Goal: Task Accomplishment & Management: Manage account settings

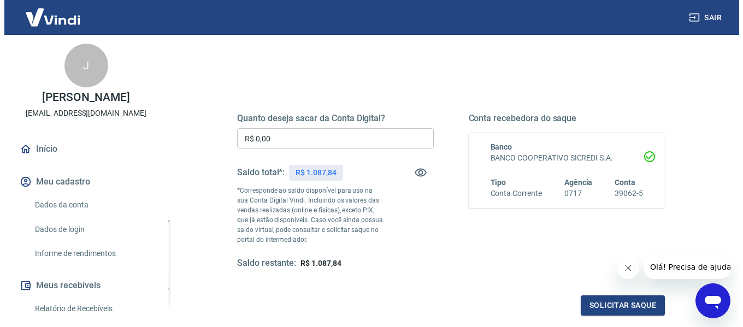
scroll to position [109, 0]
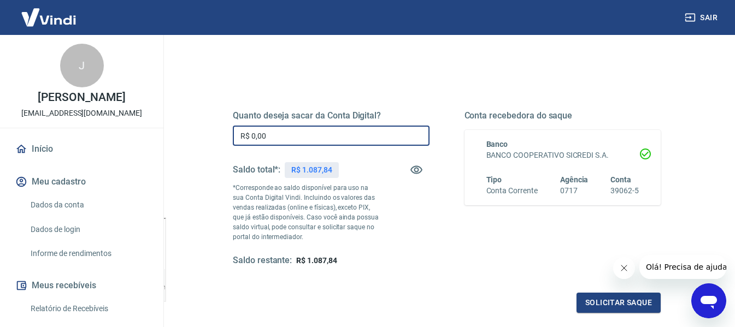
drag, startPoint x: 280, startPoint y: 130, endPoint x: 4, endPoint y: 118, distance: 275.5
click at [0, 121] on div "Sair J Juliana Affonso de Souza boticaanimale@gmail.com Início Meu cadastro Dad…" at bounding box center [367, 54] width 735 height 327
type input "R$ 1.087,84"
click at [625, 303] on button "Solicitar saque" at bounding box center [618, 303] width 84 height 20
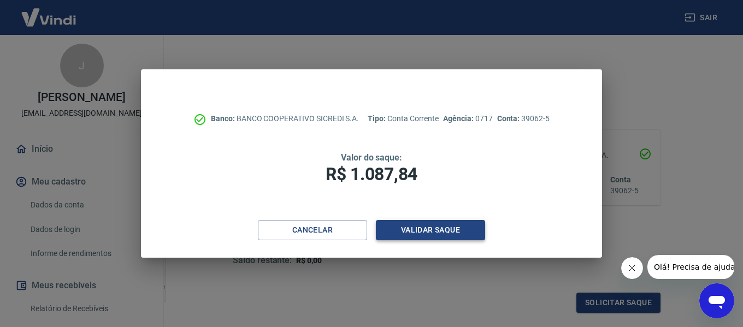
click at [439, 223] on button "Validar saque" at bounding box center [430, 230] width 109 height 20
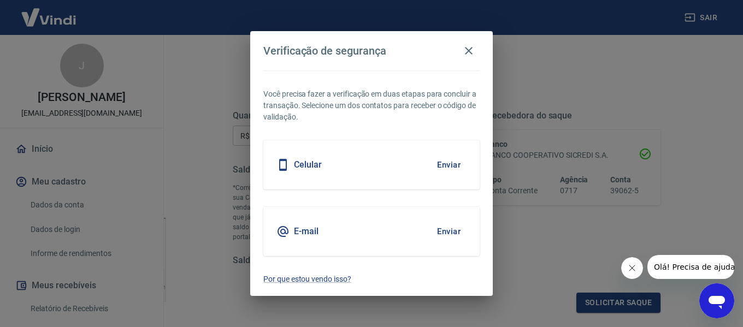
click at [334, 167] on div "Celular Enviar" at bounding box center [371, 164] width 216 height 49
click at [457, 165] on button "Enviar" at bounding box center [448, 164] width 35 height 23
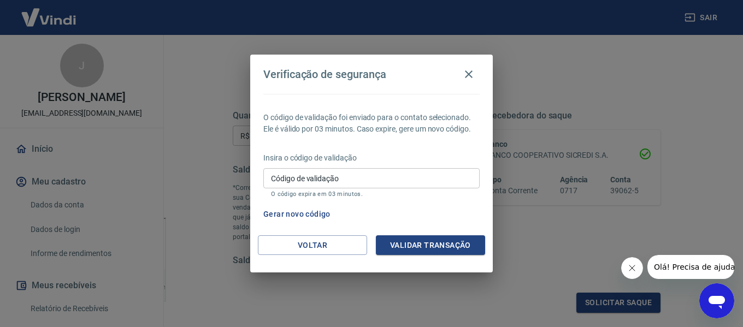
click at [366, 168] on input "Código de validação" at bounding box center [371, 178] width 216 height 20
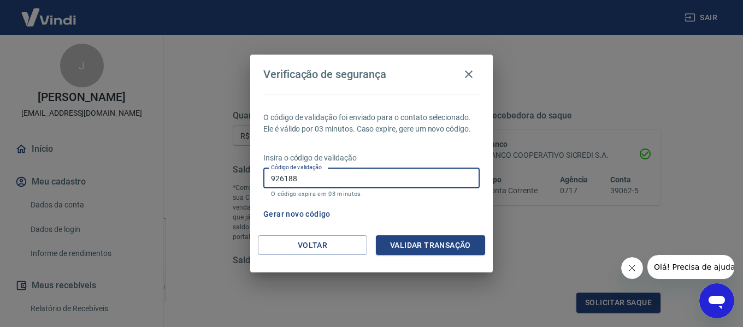
type input "926188"
click at [446, 234] on div "O código de validação foi enviado para o contato selecionado. Ele é válido por …" at bounding box center [371, 164] width 242 height 141
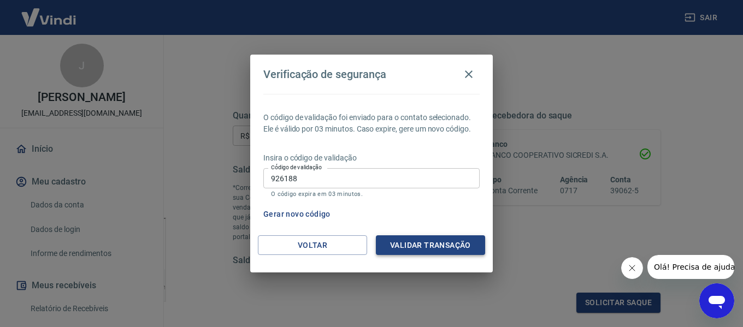
click at [436, 248] on button "Validar transação" at bounding box center [430, 245] width 109 height 20
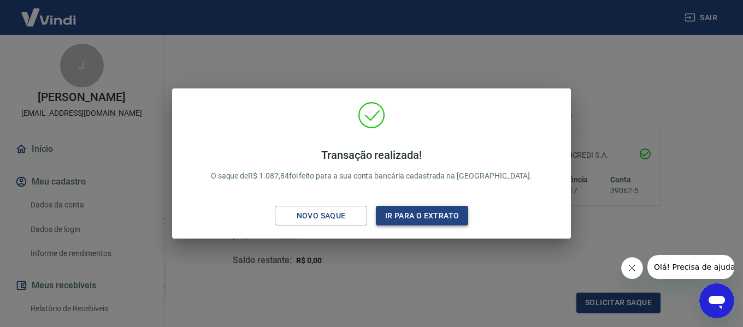
click at [423, 216] on button "Ir para o extrato" at bounding box center [422, 216] width 92 height 20
